Goal: Task Accomplishment & Management: Manage account settings

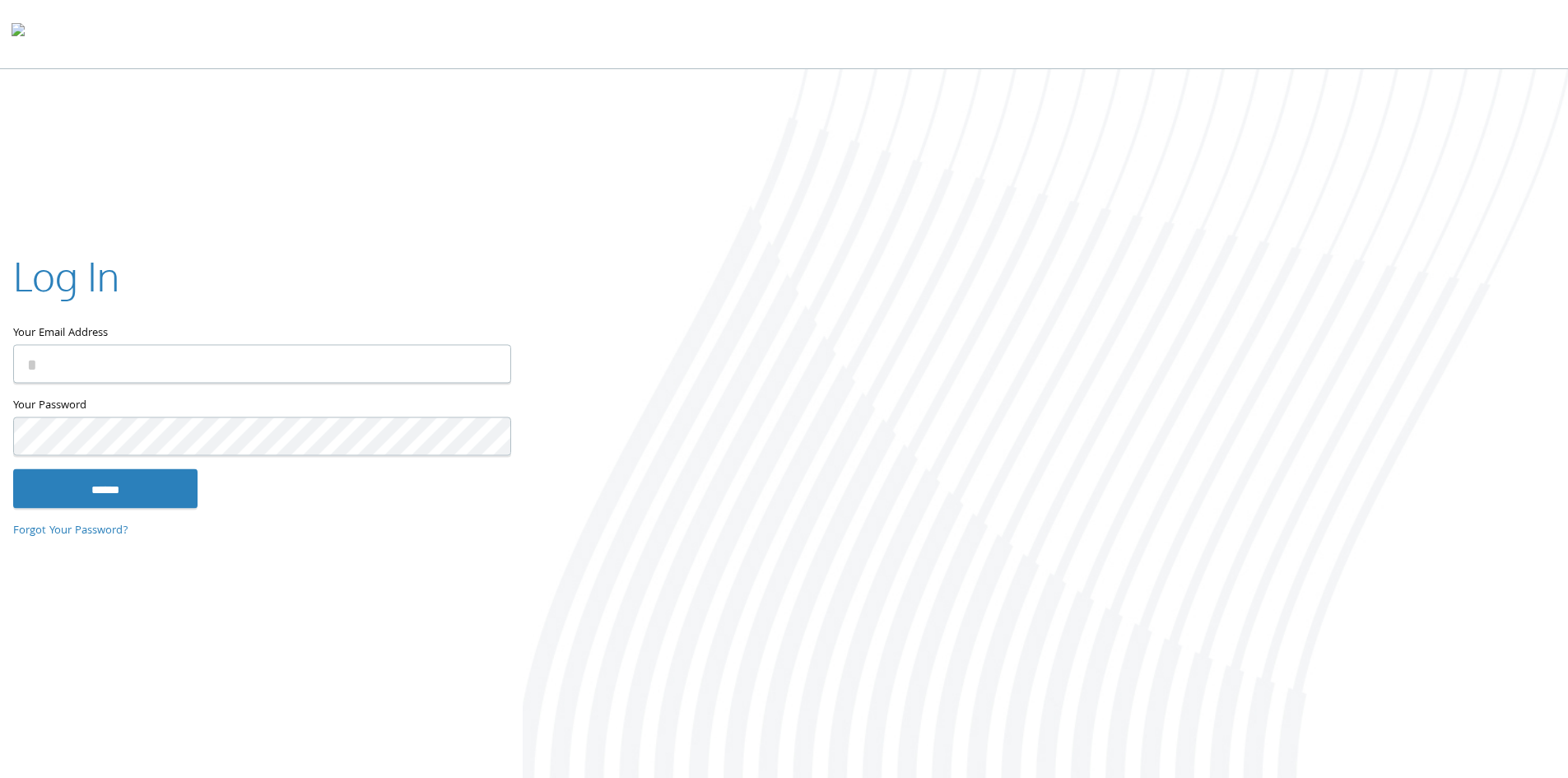
type input "**********"
click at [139, 497] on input "******" at bounding box center [106, 488] width 185 height 39
click at [183, 473] on input "******" at bounding box center [106, 488] width 185 height 39
type input "**********"
